Goal: Task Accomplishment & Management: Use online tool/utility

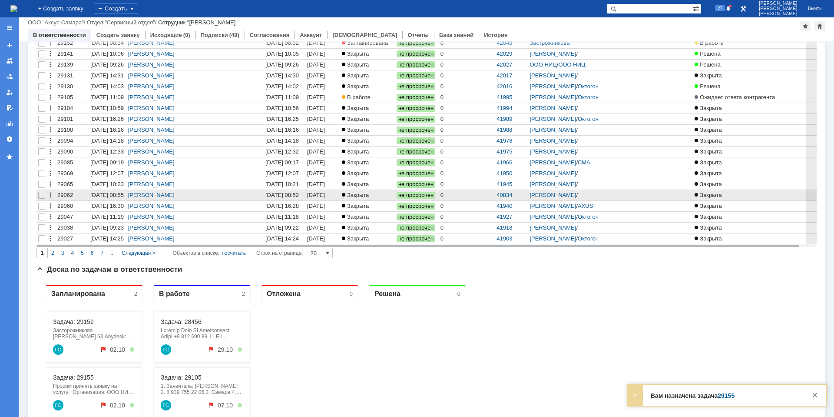
scroll to position [45, 0]
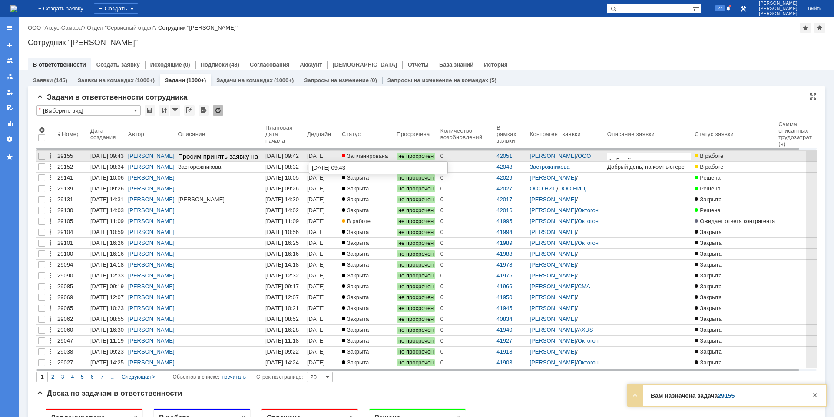
click at [320, 159] on div "[DATE] 09:43" at bounding box center [317, 158] width 20 height 13
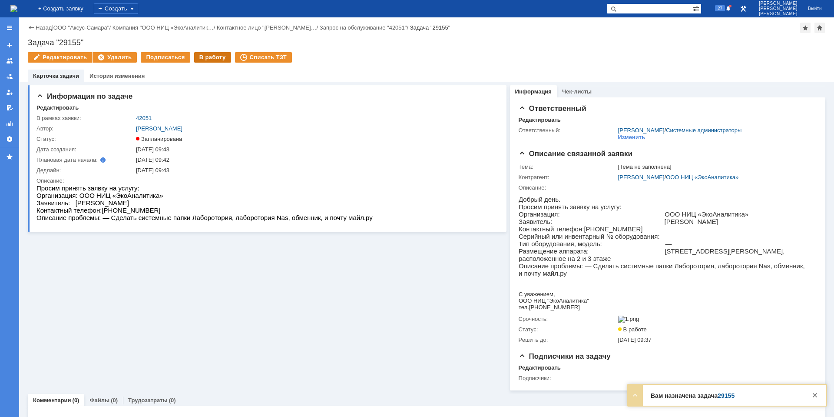
click at [207, 62] on div "В работу" at bounding box center [212, 57] width 37 height 10
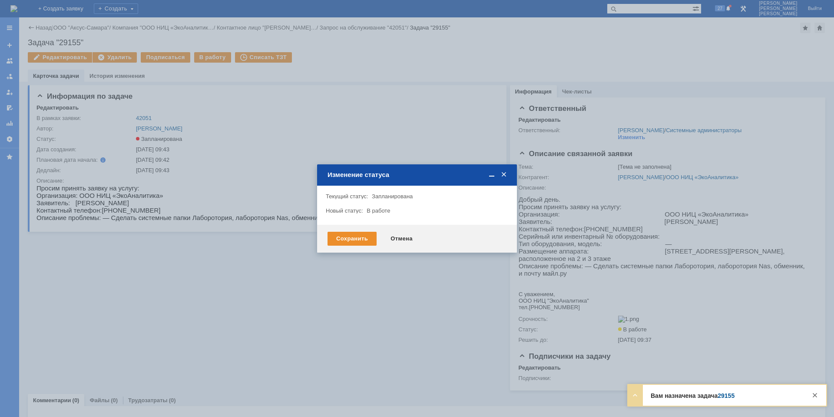
click at [353, 231] on div "Сохранить Отмена" at bounding box center [417, 239] width 200 height 28
click at [353, 232] on div "Сохранить" at bounding box center [351, 239] width 49 height 14
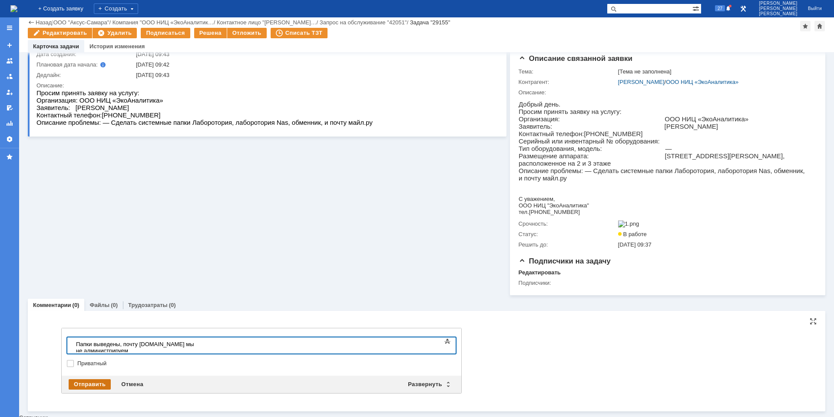
click at [96, 384] on div "Отправить" at bounding box center [90, 384] width 42 height 10
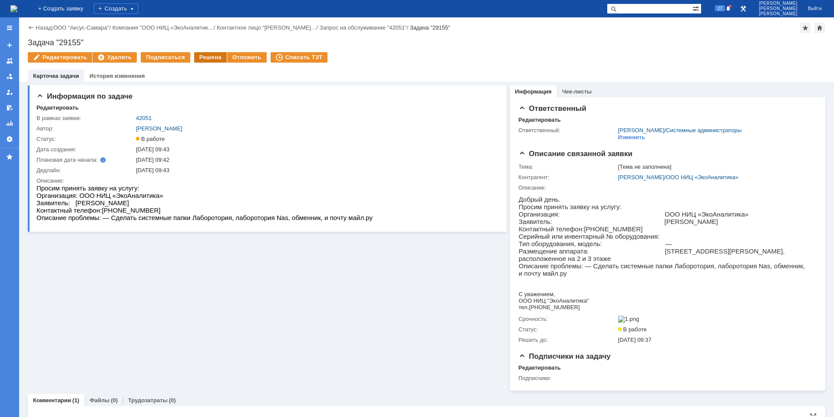
click at [197, 59] on div "Решена" at bounding box center [210, 57] width 33 height 10
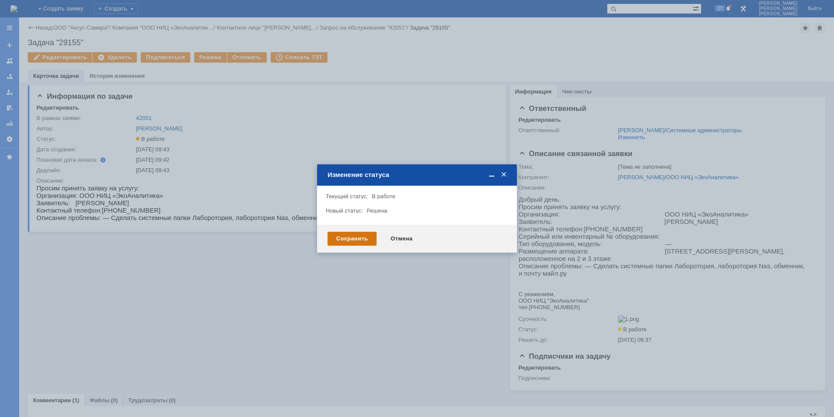
click at [343, 236] on div "Сохранить" at bounding box center [351, 239] width 49 height 14
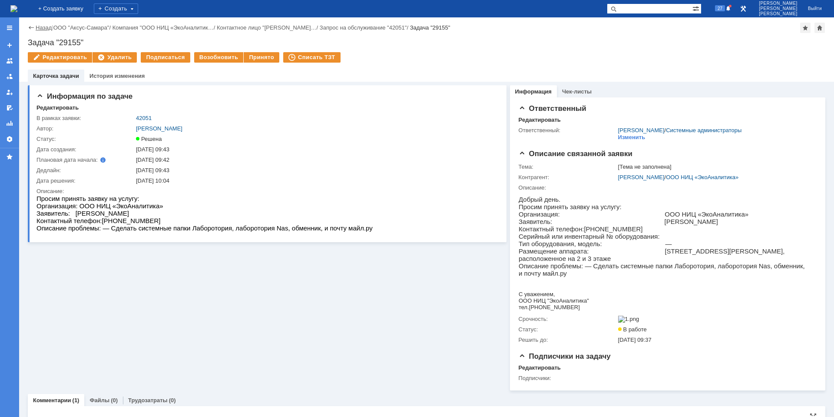
click at [45, 26] on link "Назад" at bounding box center [44, 27] width 16 height 7
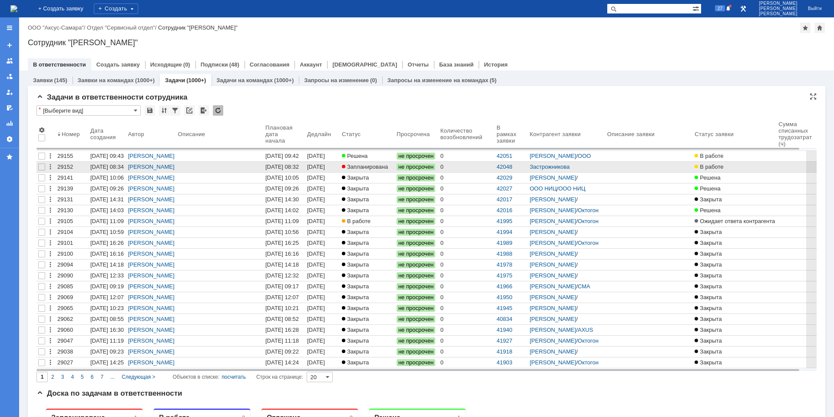
click at [340, 166] on link "[DATE] 08:32" at bounding box center [322, 167] width 35 height 10
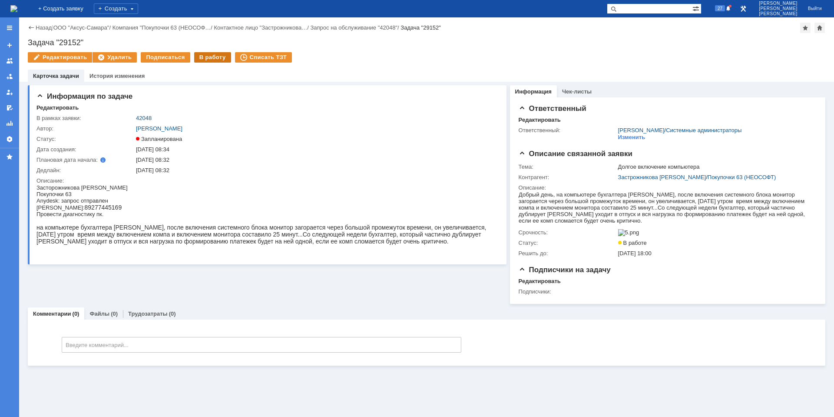
click at [202, 54] on div "В работу" at bounding box center [212, 57] width 37 height 10
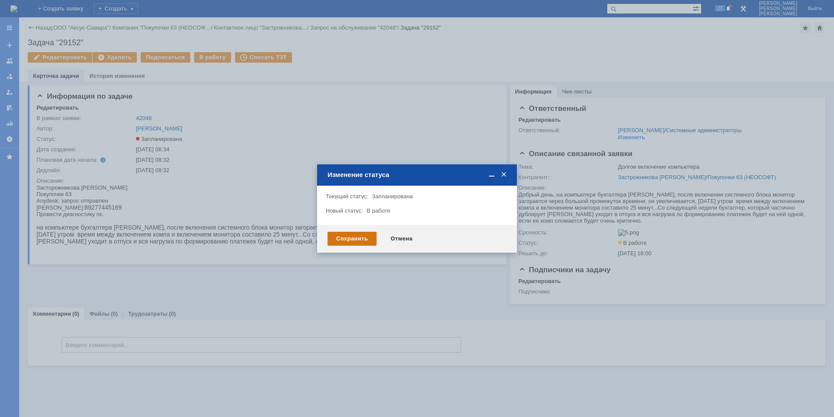
click at [357, 234] on div "Сохранить" at bounding box center [351, 239] width 49 height 14
